Goal: Find specific page/section: Find specific page/section

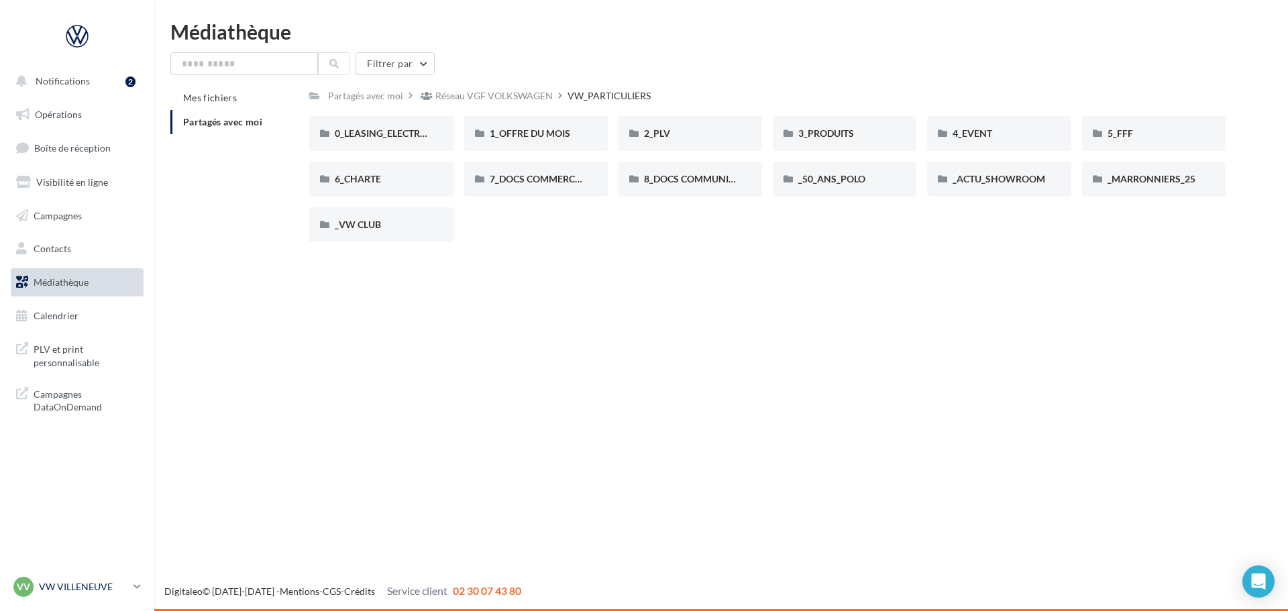
click at [123, 588] on p "VW VILLENEUVE" at bounding box center [83, 586] width 89 height 13
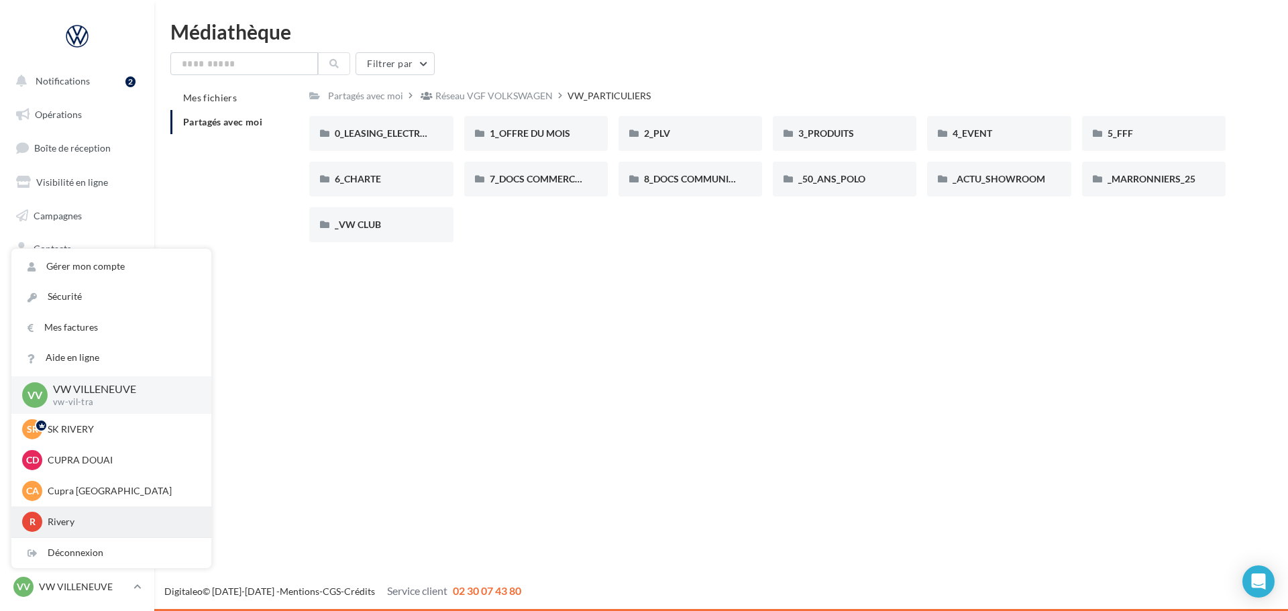
click at [91, 514] on div "R Rivery SEAT-RIVERY" at bounding box center [111, 522] width 178 height 20
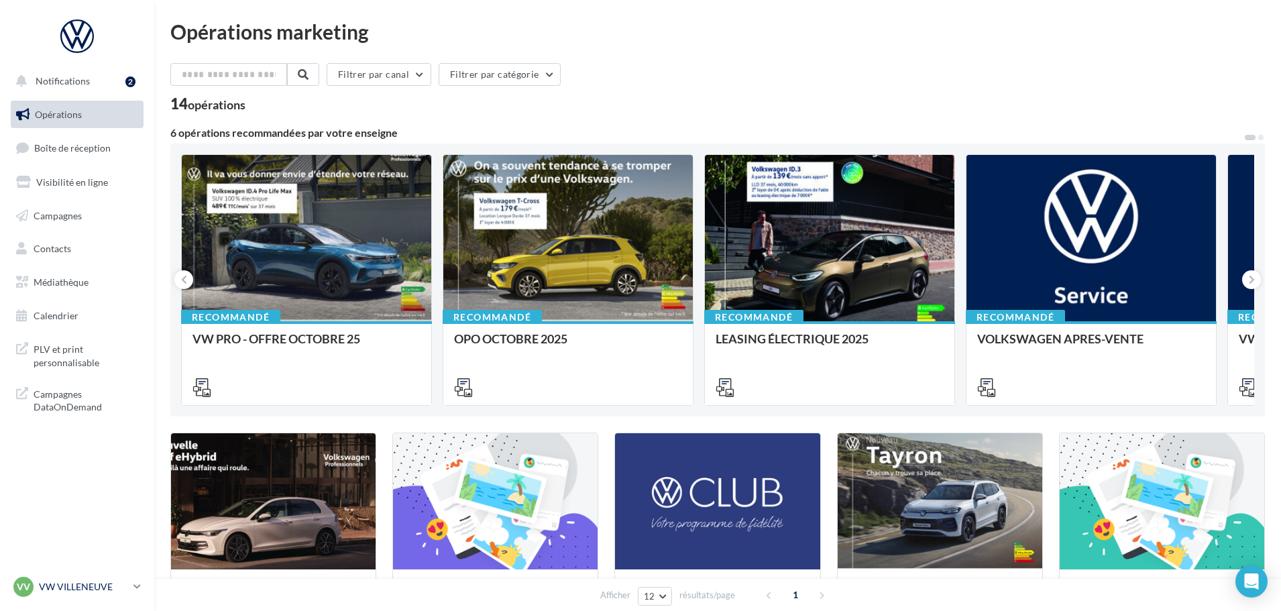
click at [136, 587] on icon at bounding box center [136, 586] width 7 height 11
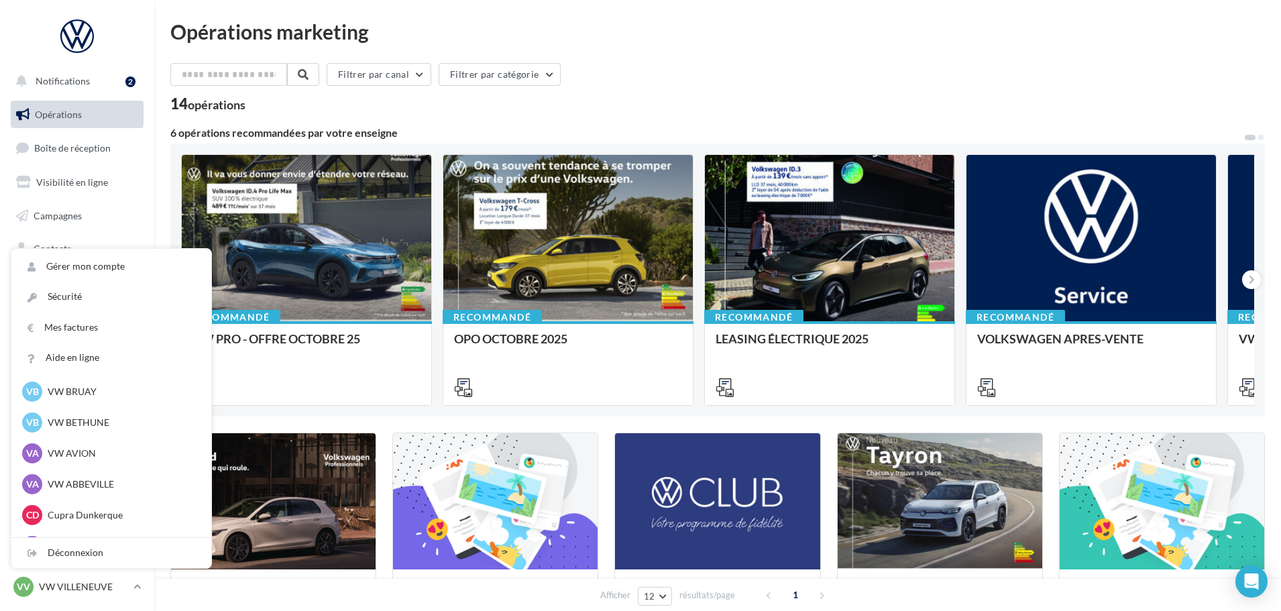
scroll to position [494, 0]
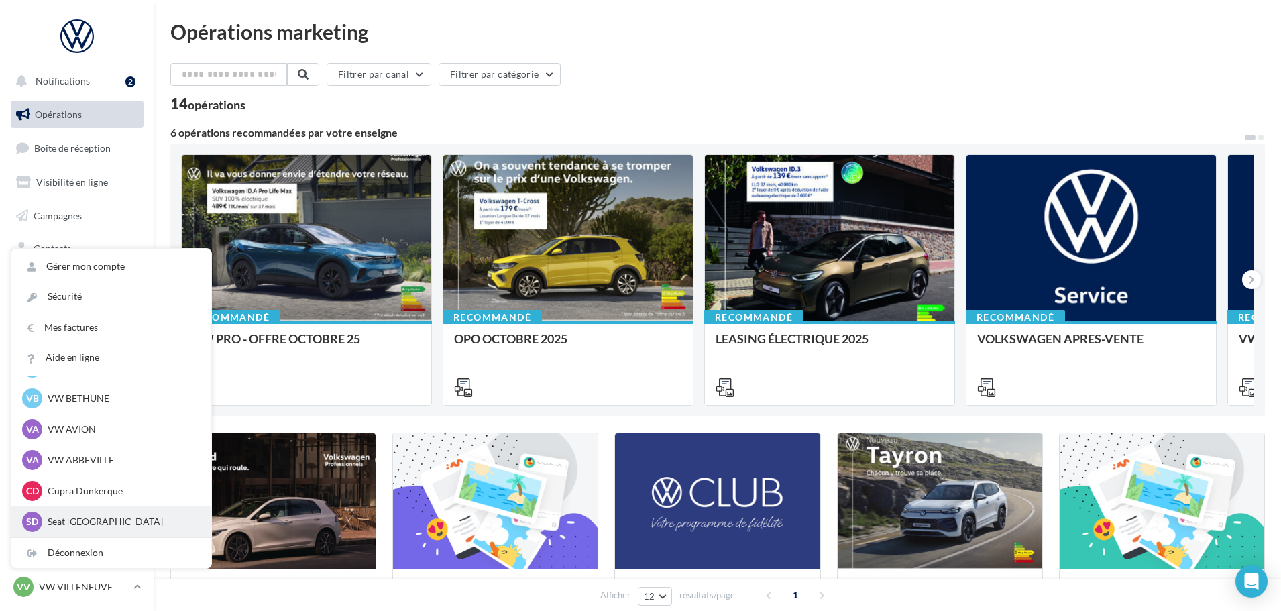
click at [81, 523] on p "Seat [GEOGRAPHIC_DATA]" at bounding box center [122, 521] width 148 height 13
